Goal: Information Seeking & Learning: Find specific fact

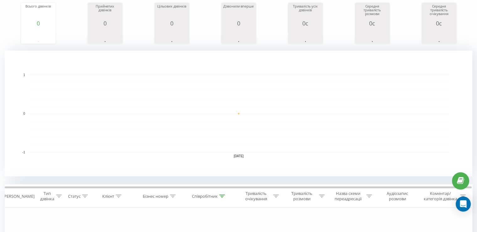
scroll to position [157, 0]
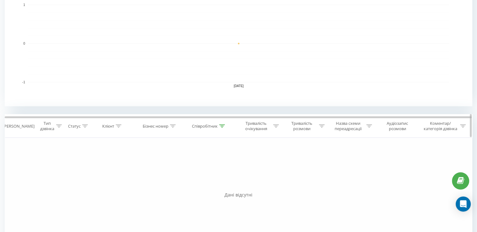
click at [222, 126] on icon at bounding box center [222, 125] width 6 height 3
click at [200, 185] on button "Скасувати" at bounding box center [195, 183] width 27 height 8
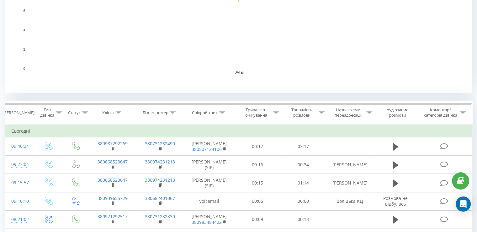
scroll to position [227, 0]
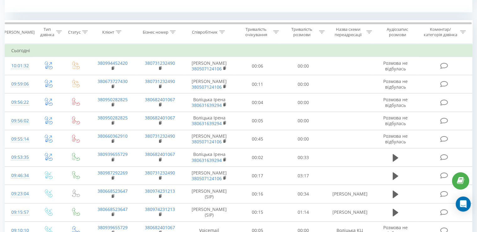
scroll to position [251, 0]
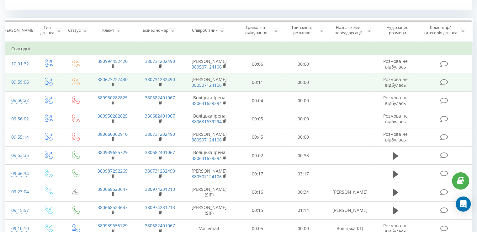
scroll to position [210, 0]
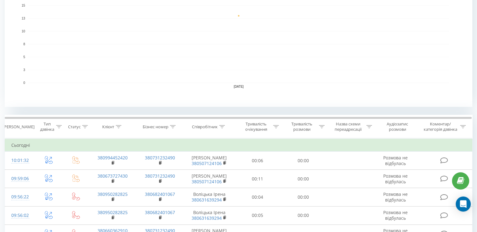
scroll to position [85, 0]
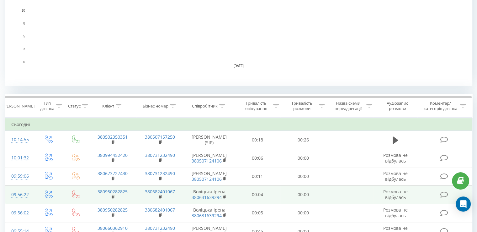
scroll to position [188, 0]
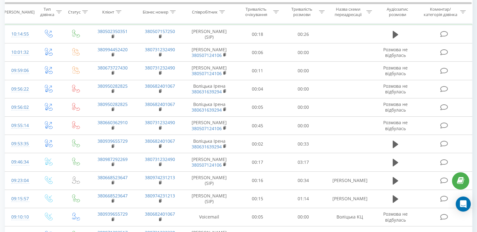
scroll to position [354, 0]
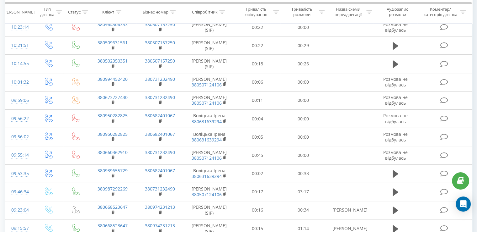
scroll to position [251, 0]
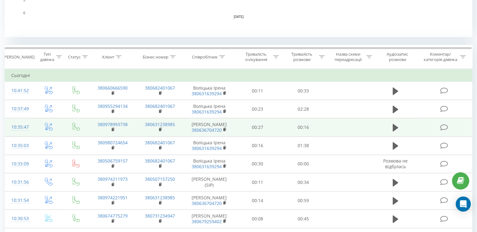
scroll to position [289, 0]
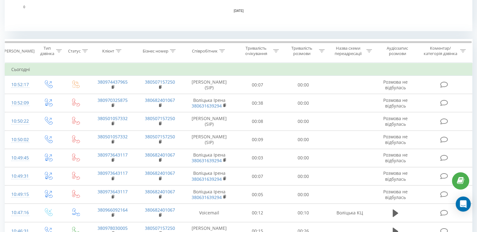
scroll to position [314, 0]
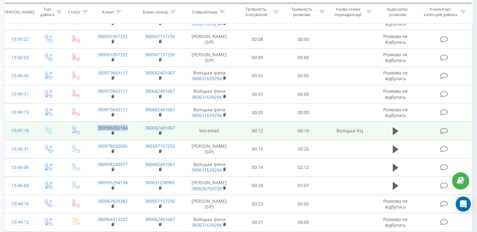
drag, startPoint x: 130, startPoint y: 128, endPoint x: 94, endPoint y: 128, distance: 35.8
click at [94, 128] on td "380966092164" at bounding box center [112, 130] width 47 height 18
copy link "380966092164"
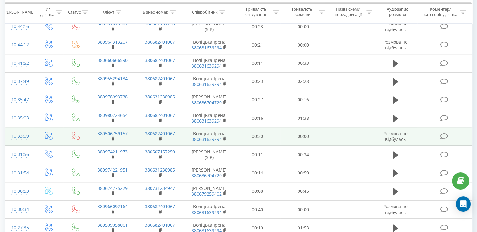
scroll to position [502, 0]
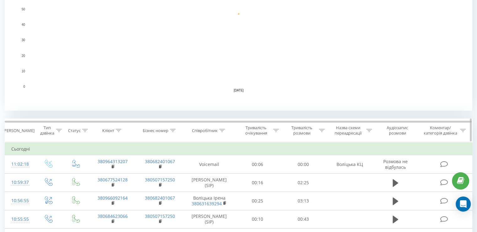
scroll to position [157, 0]
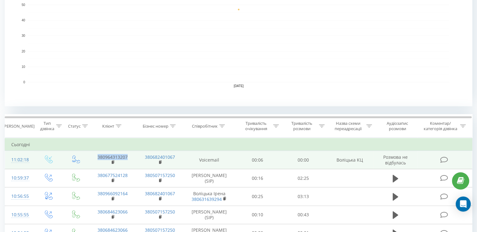
drag, startPoint x: 130, startPoint y: 157, endPoint x: 97, endPoint y: 155, distance: 32.7
click at [97, 155] on td "380964313207" at bounding box center [112, 160] width 47 height 18
copy link "380964313207"
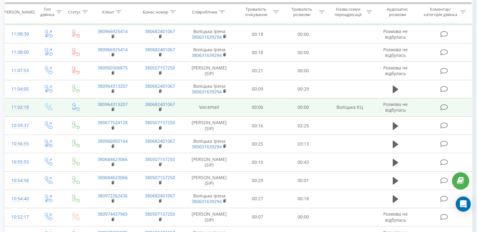
scroll to position [94, 0]
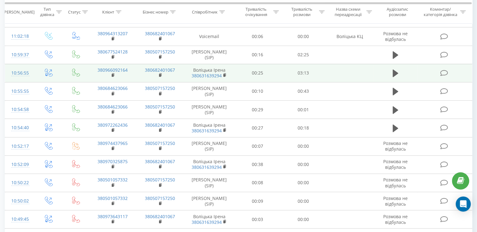
scroll to position [397, 0]
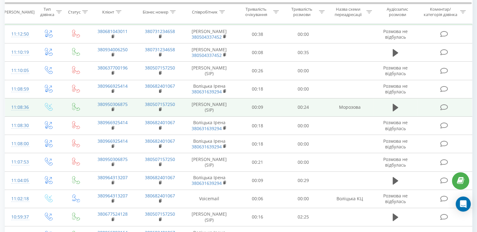
scroll to position [157, 0]
